Goal: Download file/media

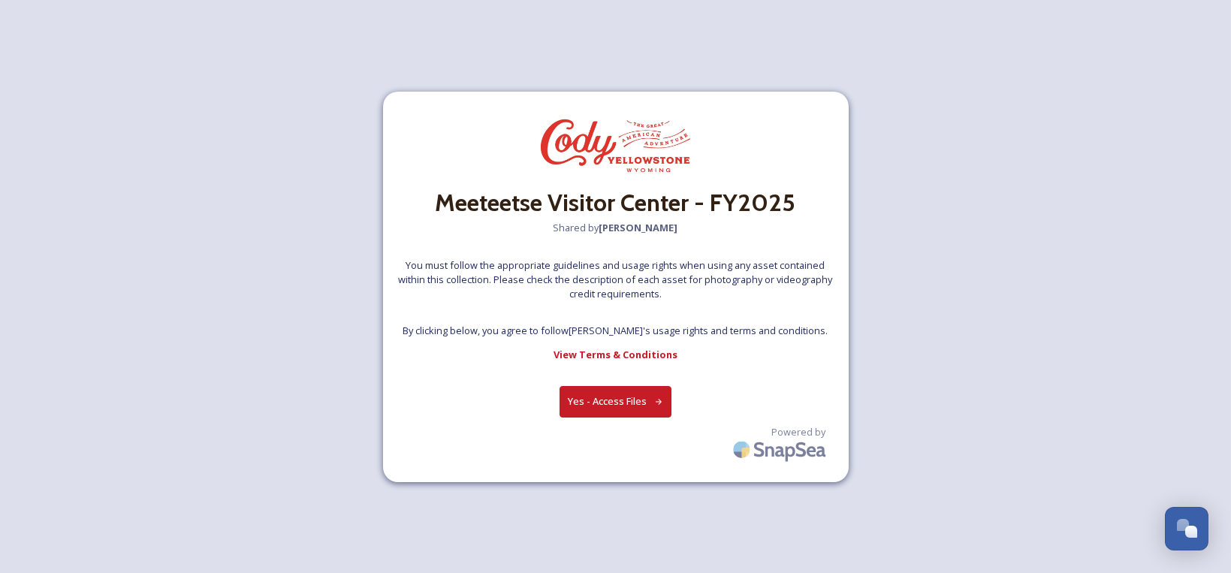
click at [625, 407] on button "Yes - Access Files" at bounding box center [615, 401] width 113 height 31
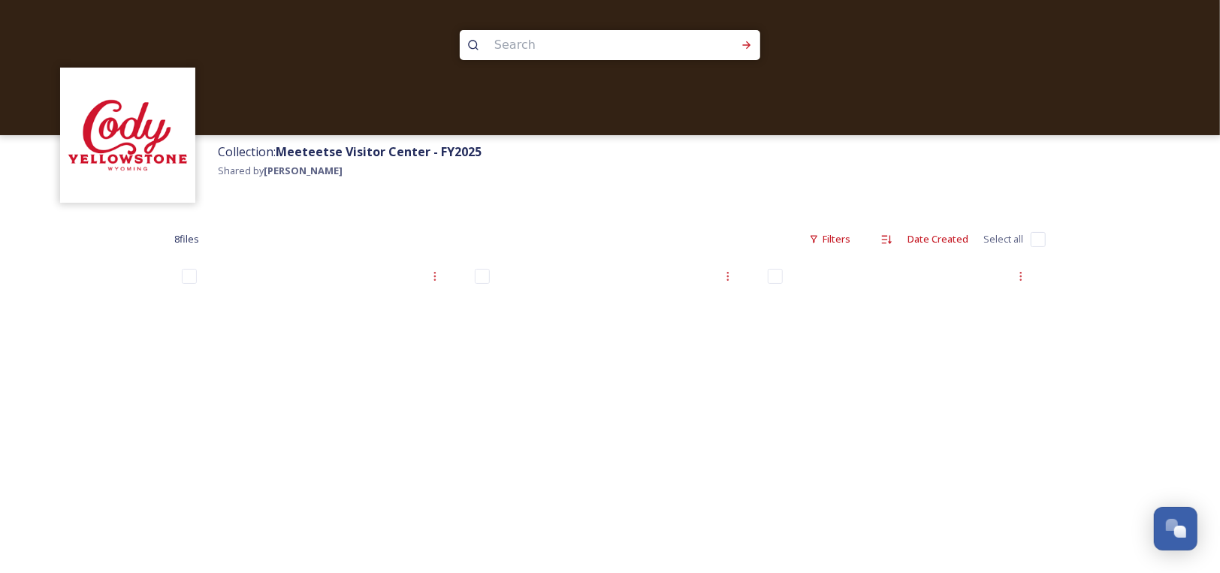
click at [1033, 239] on input "checkbox" at bounding box center [1037, 239] width 15 height 15
checkbox input "true"
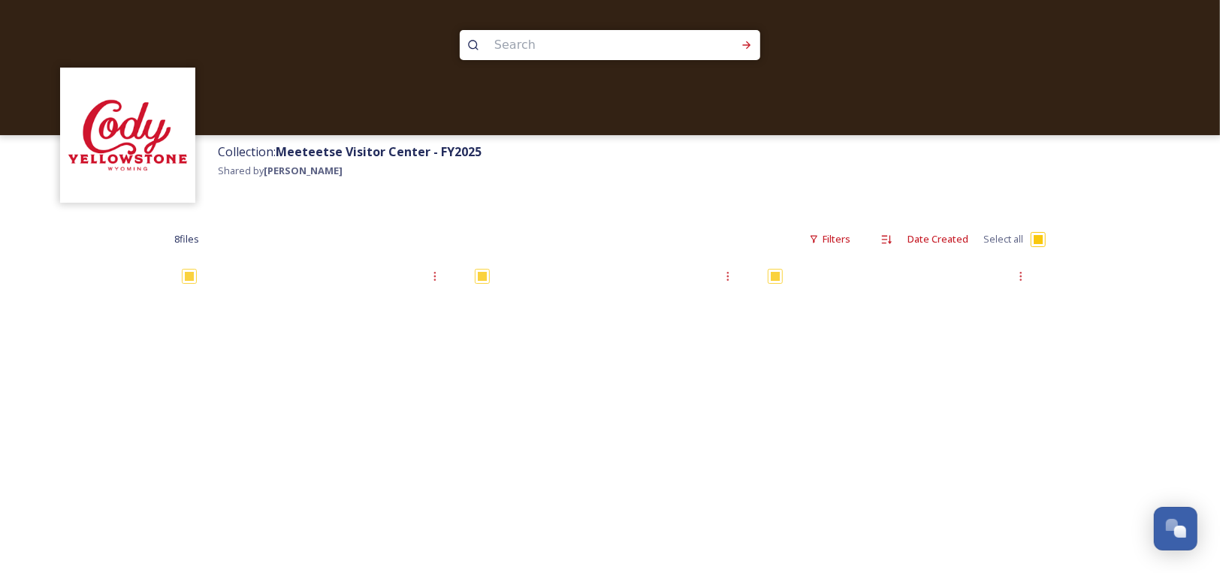
checkbox input "true"
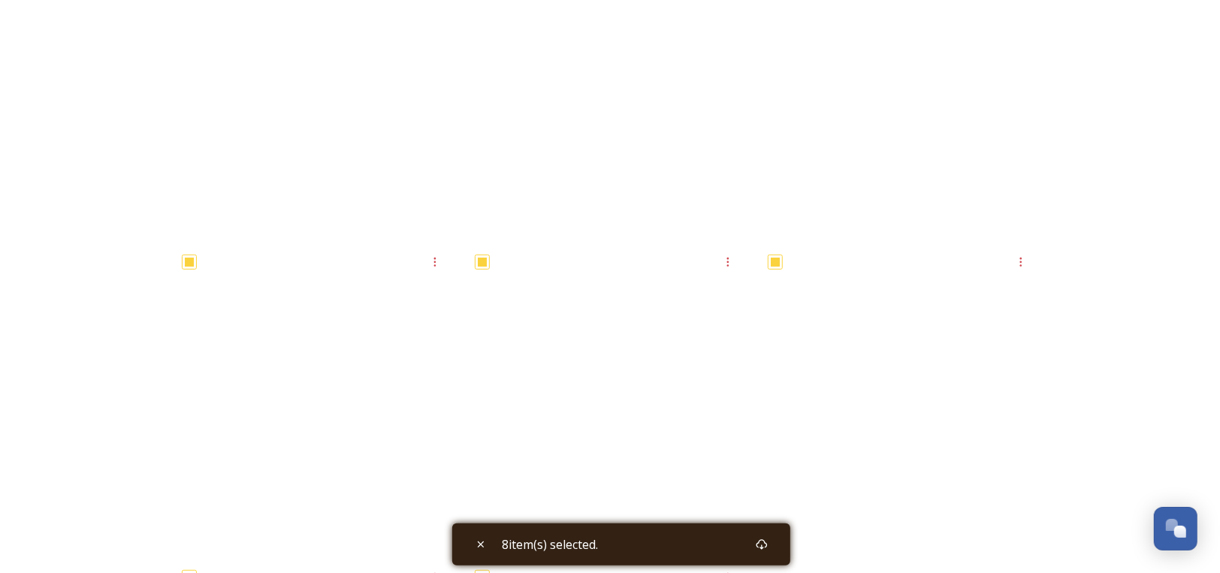
scroll to position [330, 0]
click at [767, 547] on icon at bounding box center [761, 544] width 11 height 11
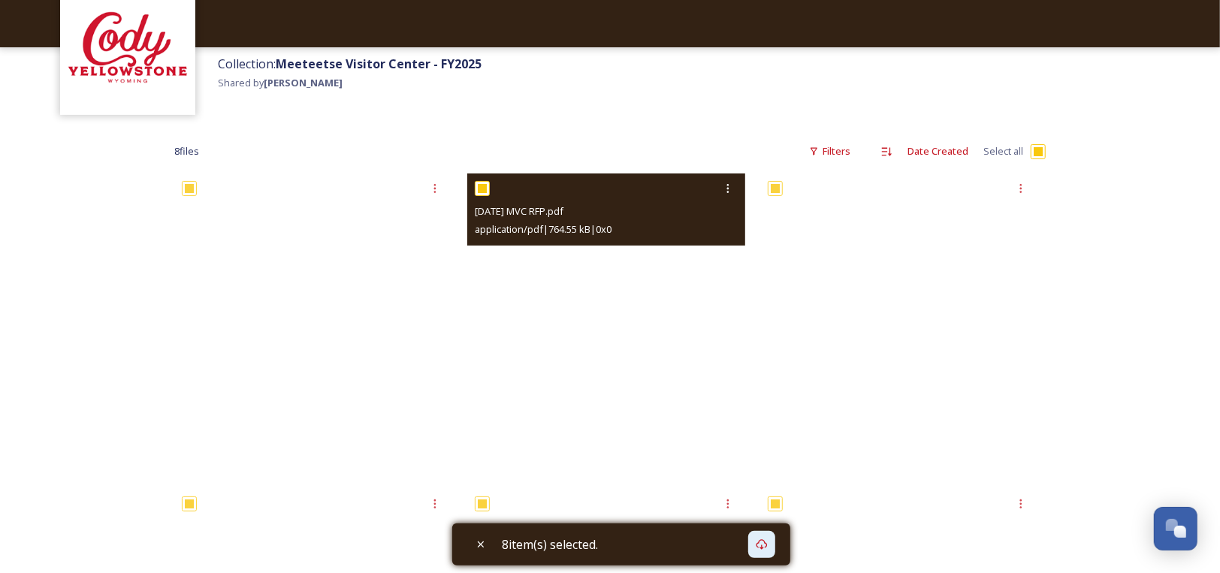
scroll to position [75, 0]
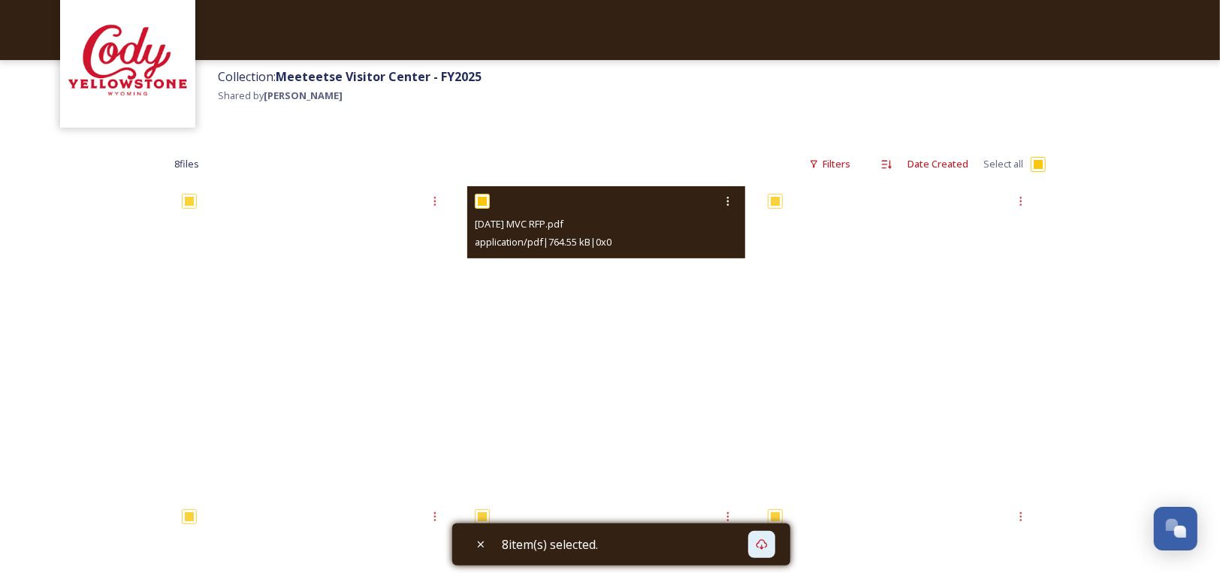
click at [484, 197] on input "checkbox" at bounding box center [482, 201] width 15 height 15
checkbox input "false"
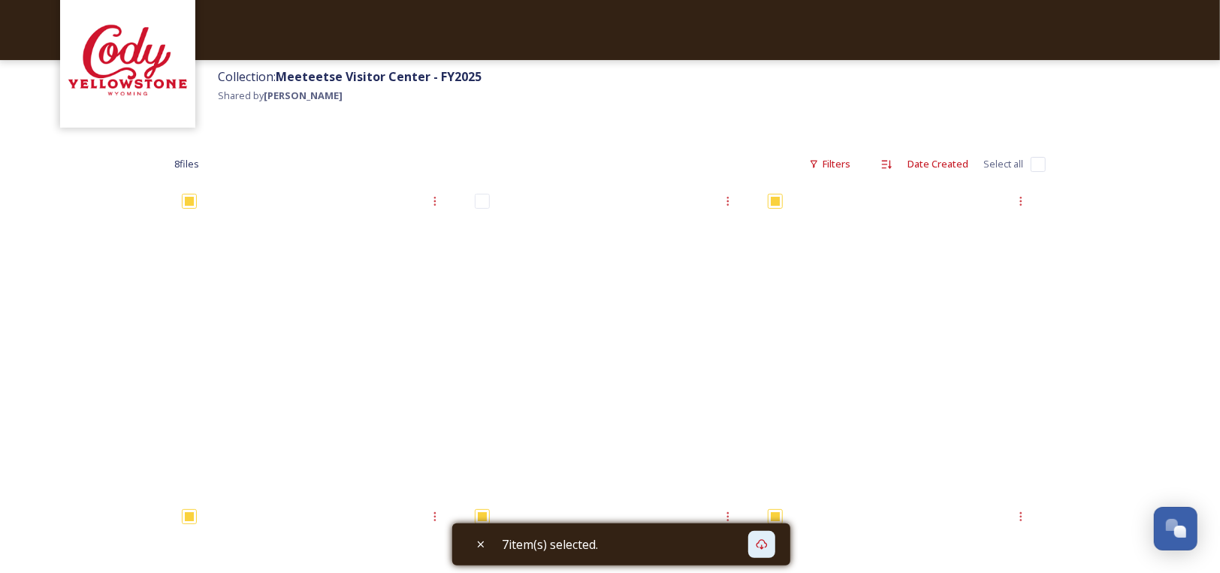
click at [1033, 162] on input "checkbox" at bounding box center [1037, 164] width 15 height 15
checkbox input "true"
click at [1033, 162] on input "checkbox" at bounding box center [1037, 164] width 15 height 15
checkbox input "false"
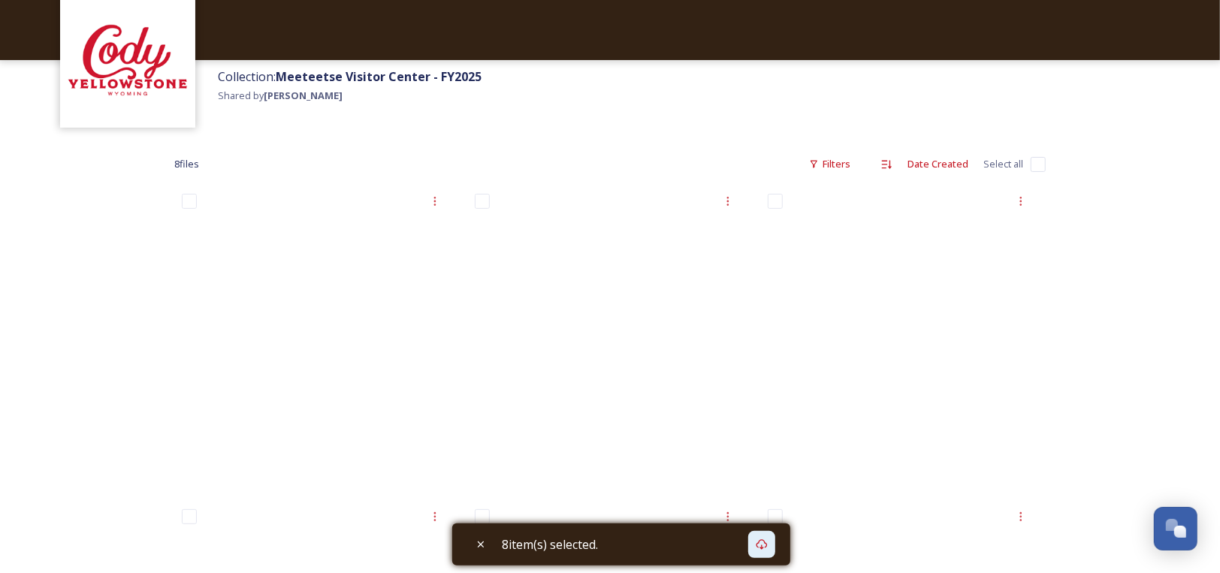
checkbox input "false"
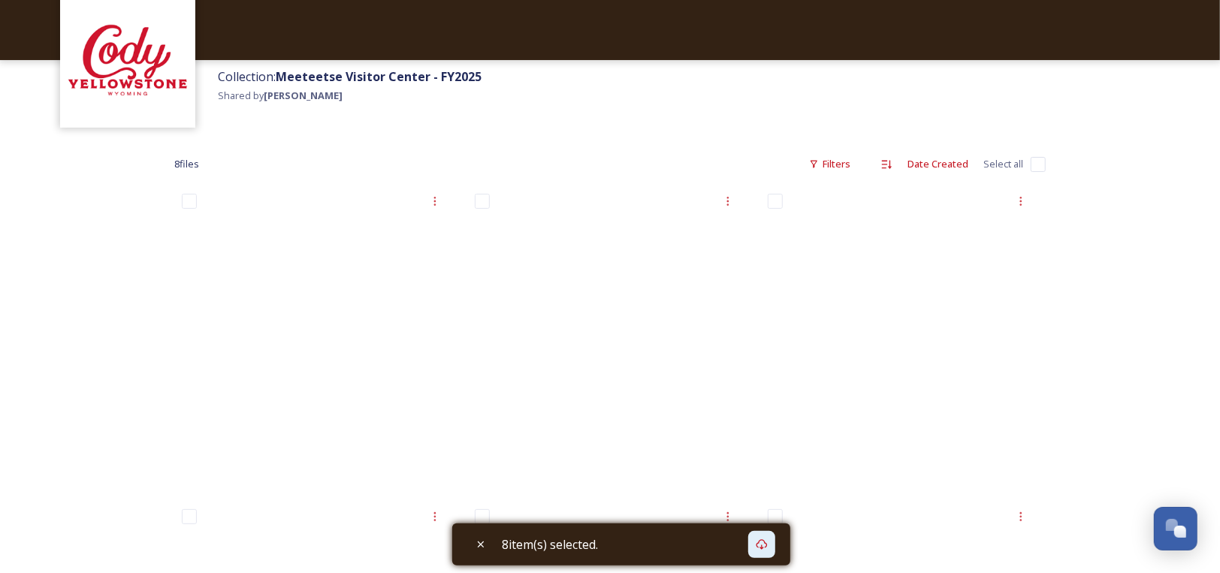
checkbox input "false"
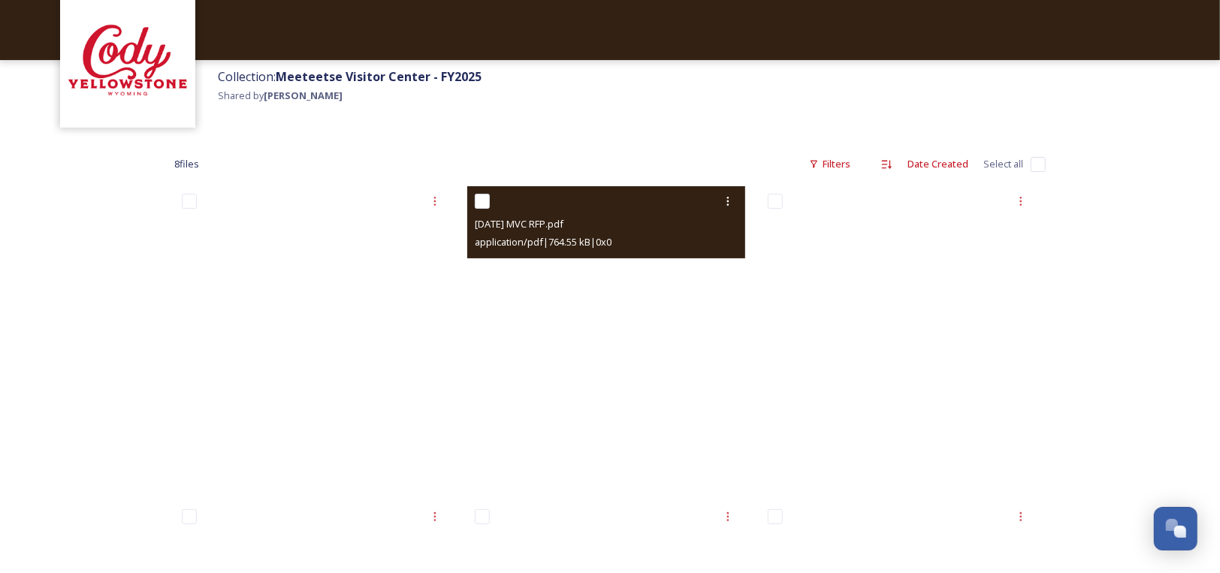
click at [671, 207] on div at bounding box center [608, 201] width 267 height 27
click at [723, 204] on icon at bounding box center [728, 201] width 12 height 12
click at [708, 268] on span "Download" at bounding box center [710, 263] width 46 height 14
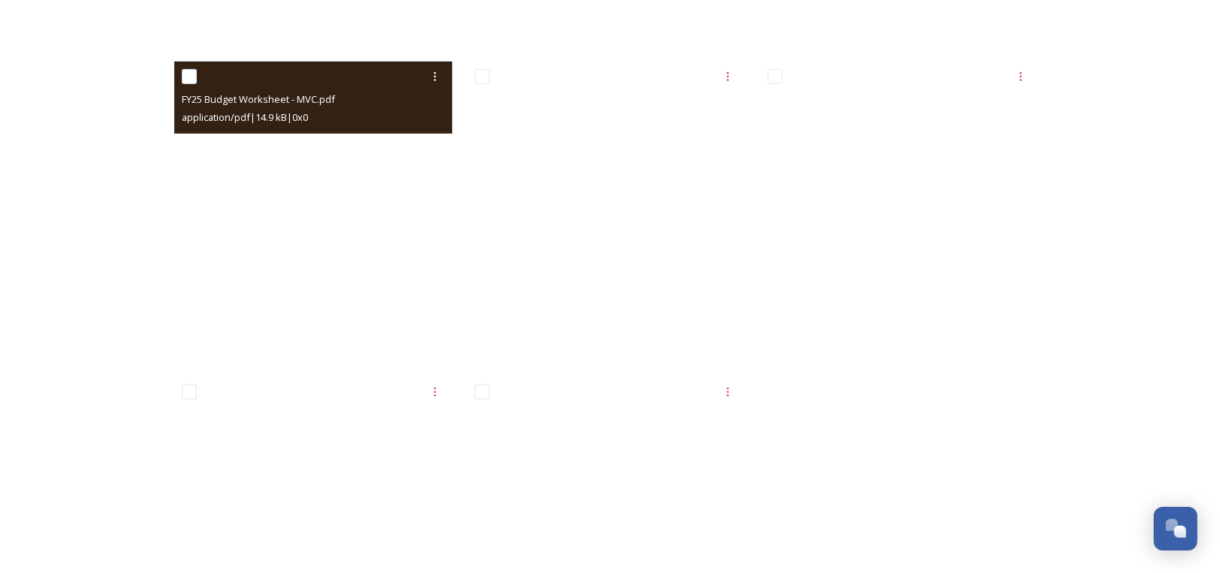
scroll to position [481, 0]
